Goal: Information Seeking & Learning: Check status

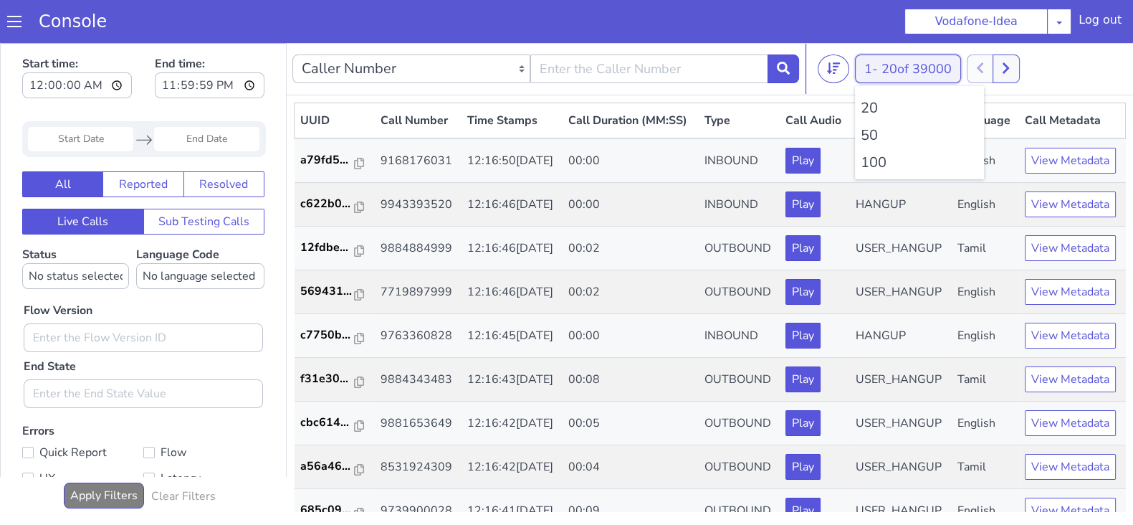
click at [882, 65] on button "1 - 20 of 39000" at bounding box center [908, 68] width 106 height 29
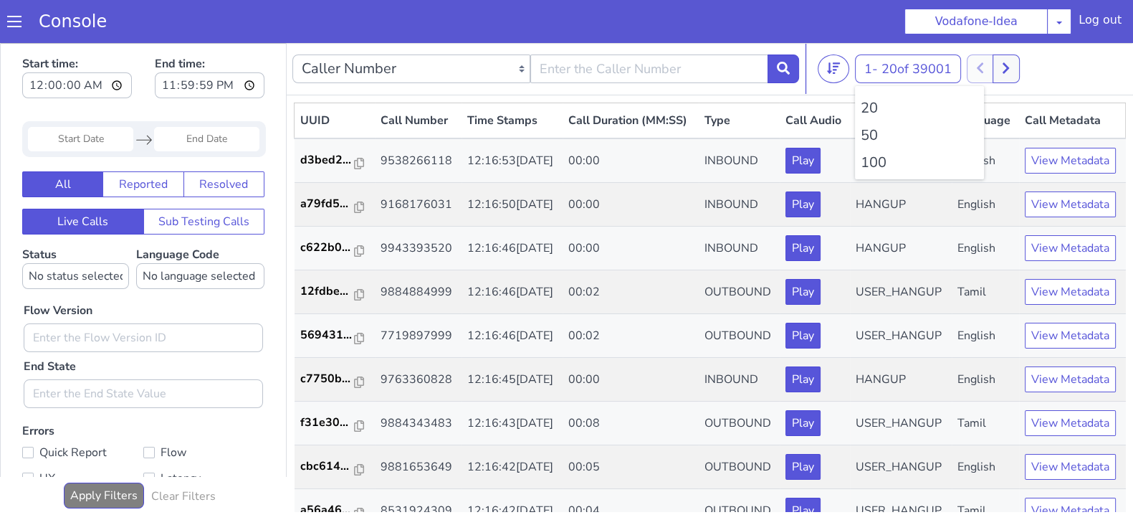
click at [867, 168] on li "100" at bounding box center [920, 163] width 118 height 22
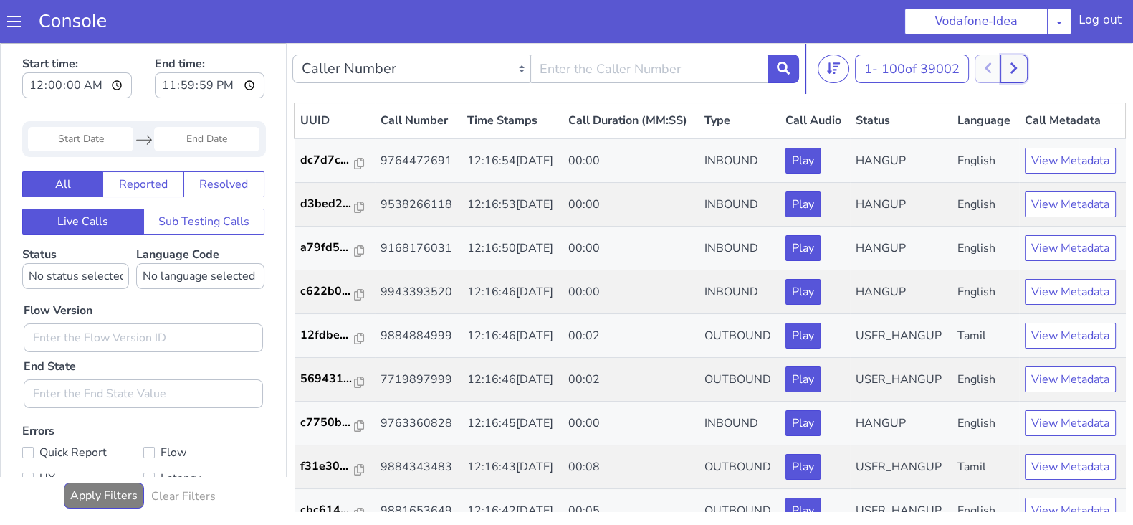
click at [1018, 66] on icon at bounding box center [1014, 68] width 8 height 13
click at [1033, 67] on icon at bounding box center [1030, 68] width 8 height 13
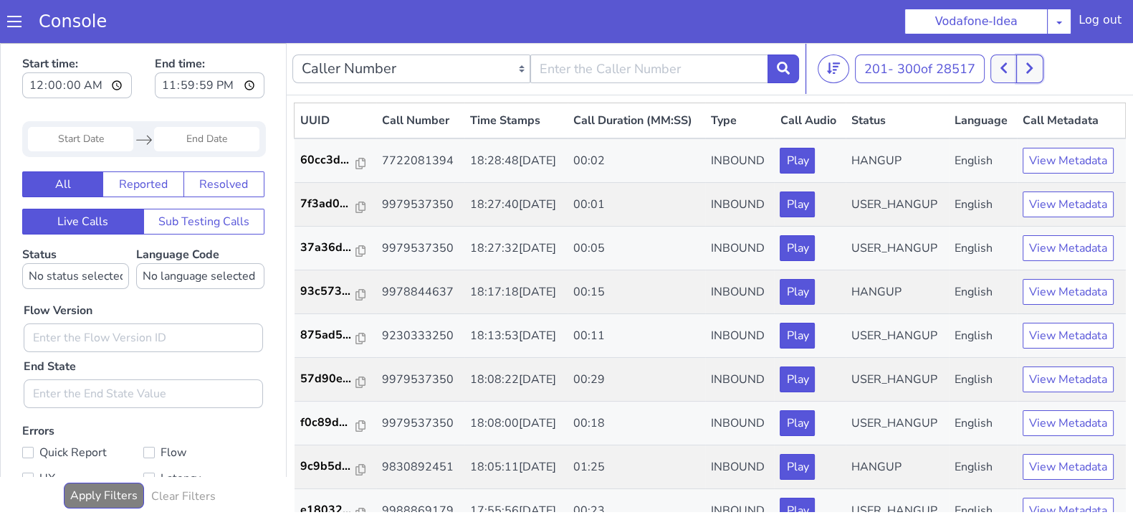
click at [1026, 67] on button at bounding box center [1029, 68] width 27 height 29
